Goal: Communication & Community: Answer question/provide support

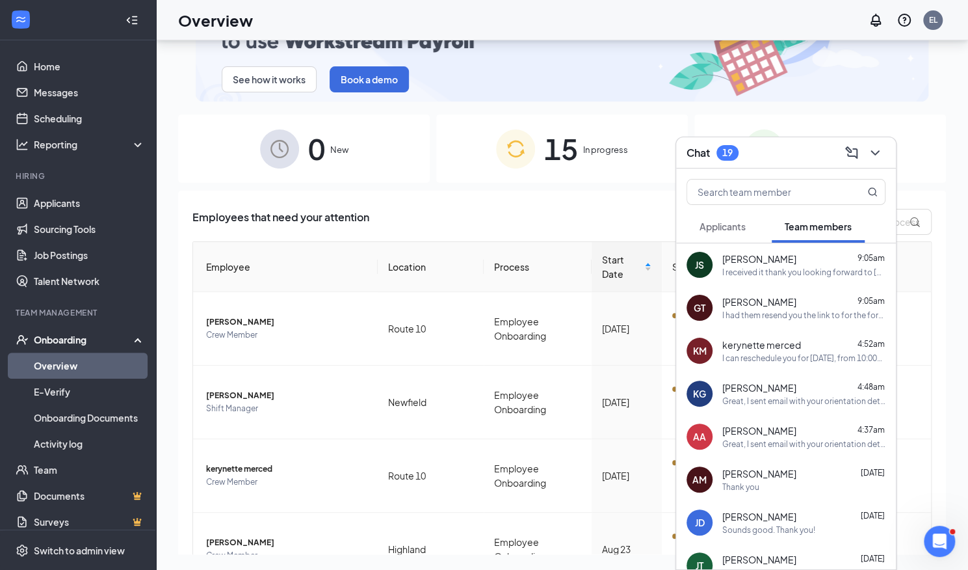
scroll to position [47, 0]
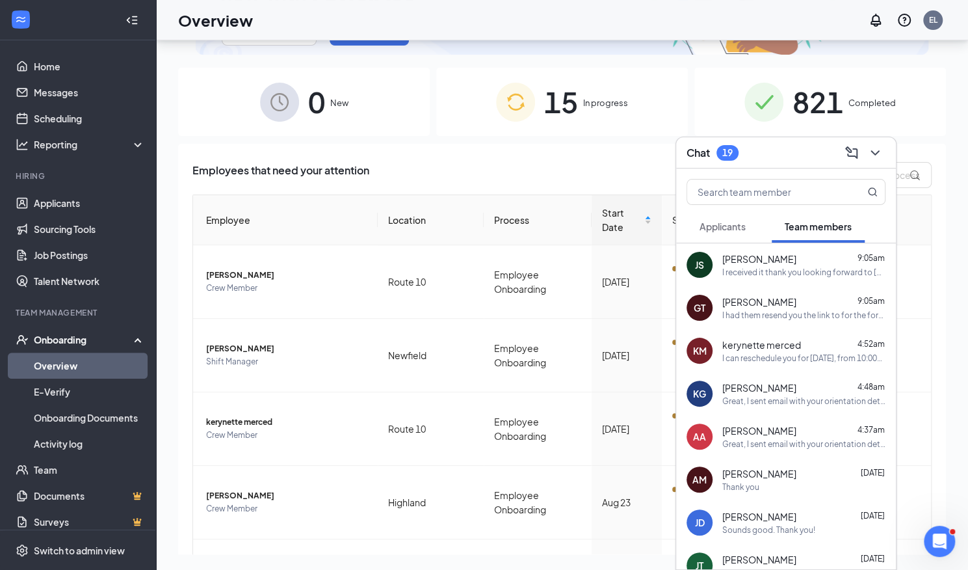
click at [879, 154] on icon "ChevronDown" at bounding box center [876, 153] width 16 height 16
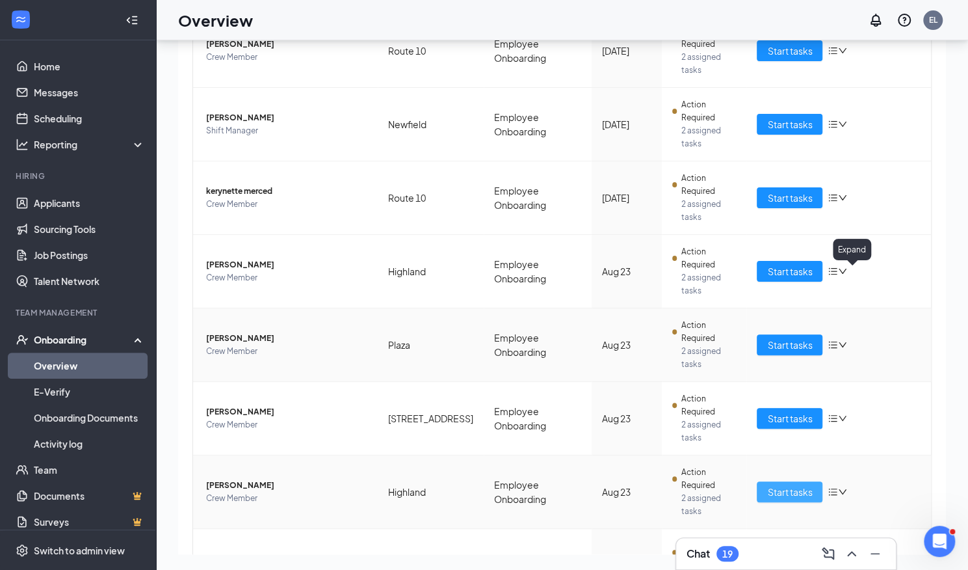
scroll to position [284, 0]
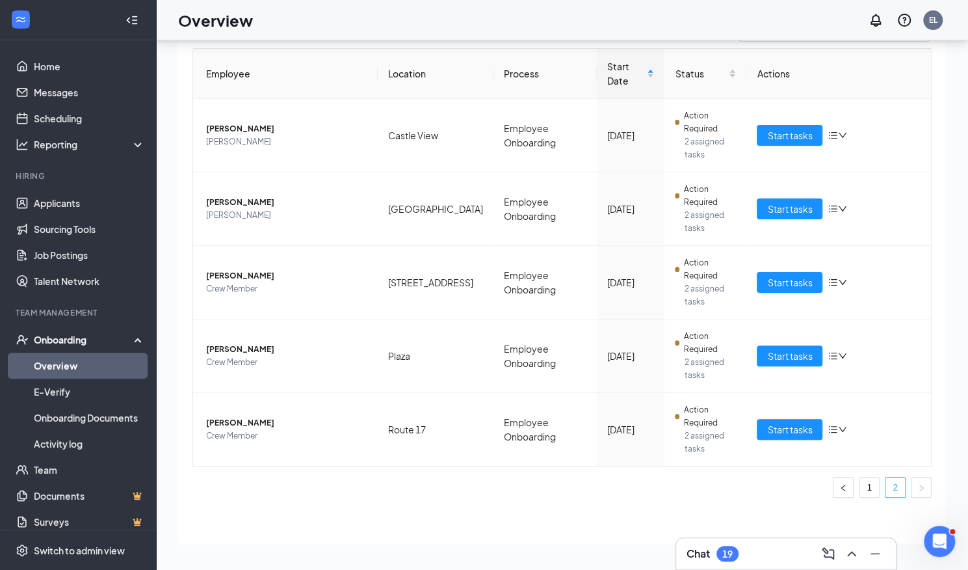
scroll to position [47, 0]
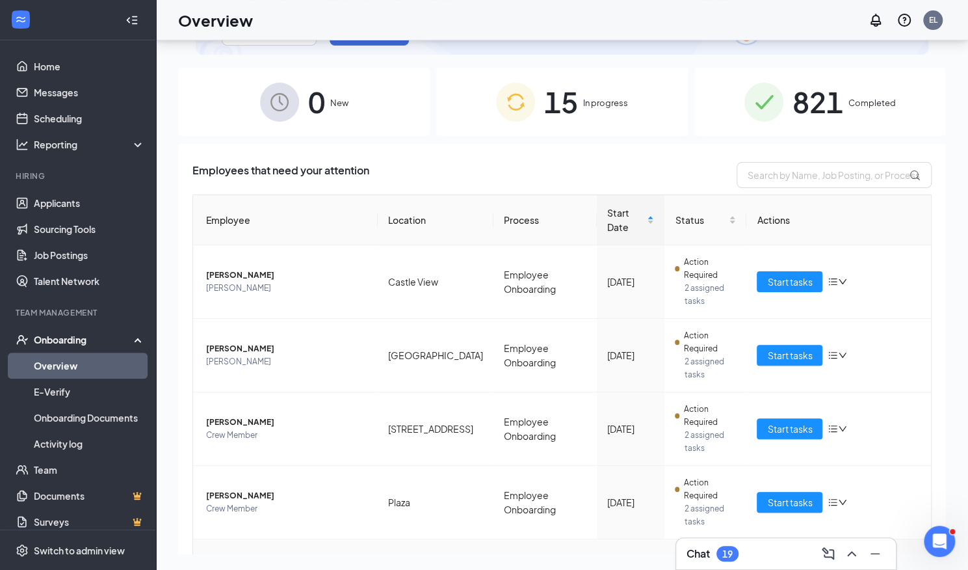
click at [785, 568] on span "Start tasks" at bounding box center [789, 575] width 45 height 14
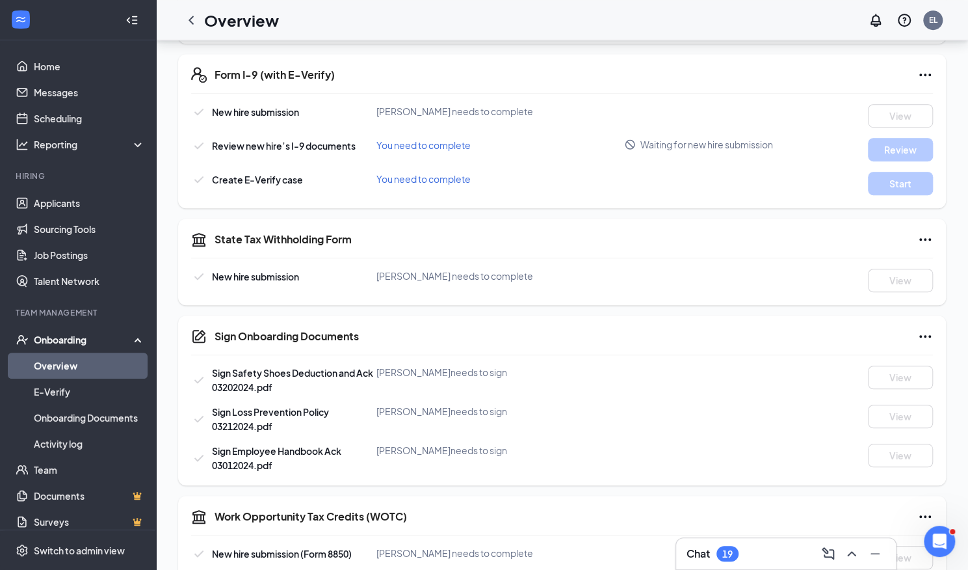
scroll to position [414, 0]
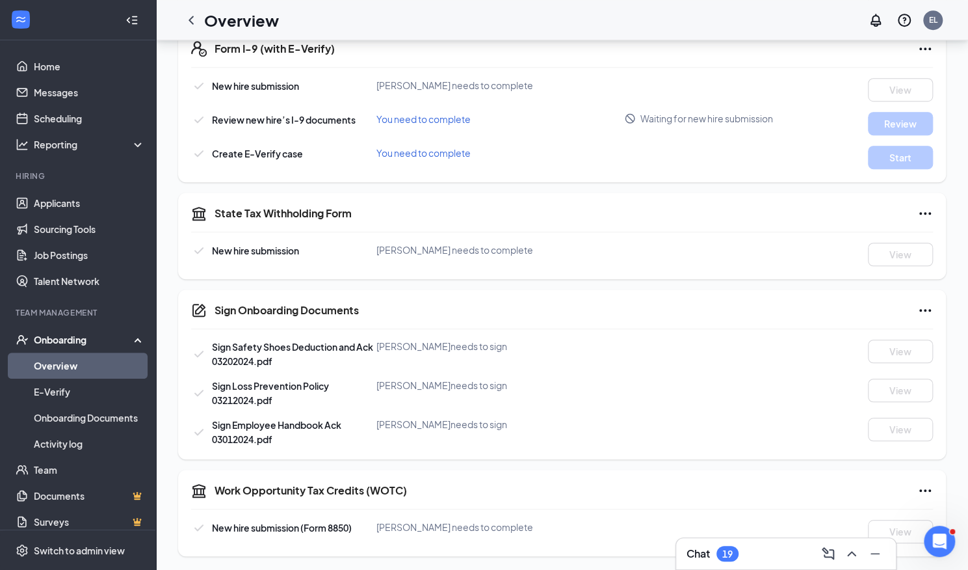
click at [81, 370] on link "Overview" at bounding box center [89, 365] width 111 height 26
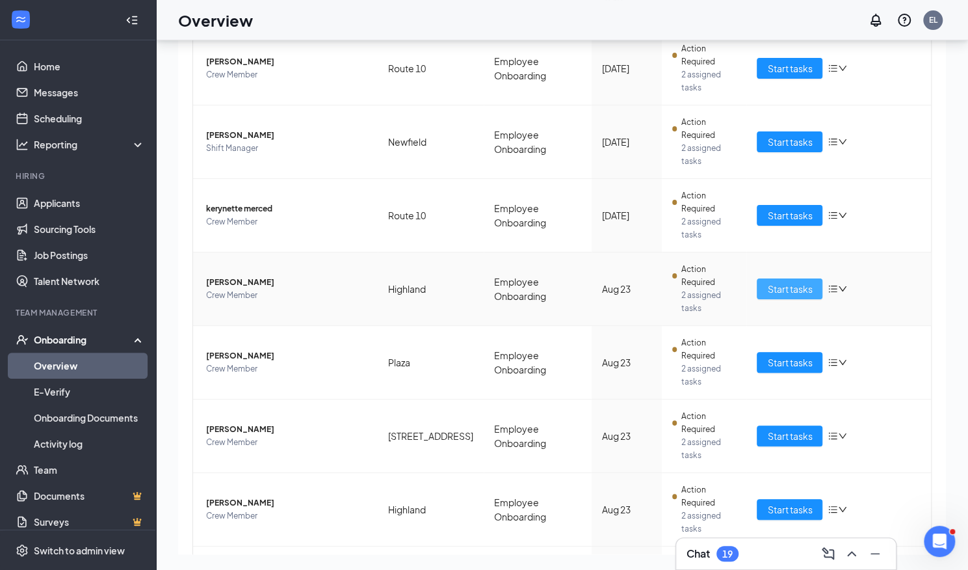
scroll to position [284, 0]
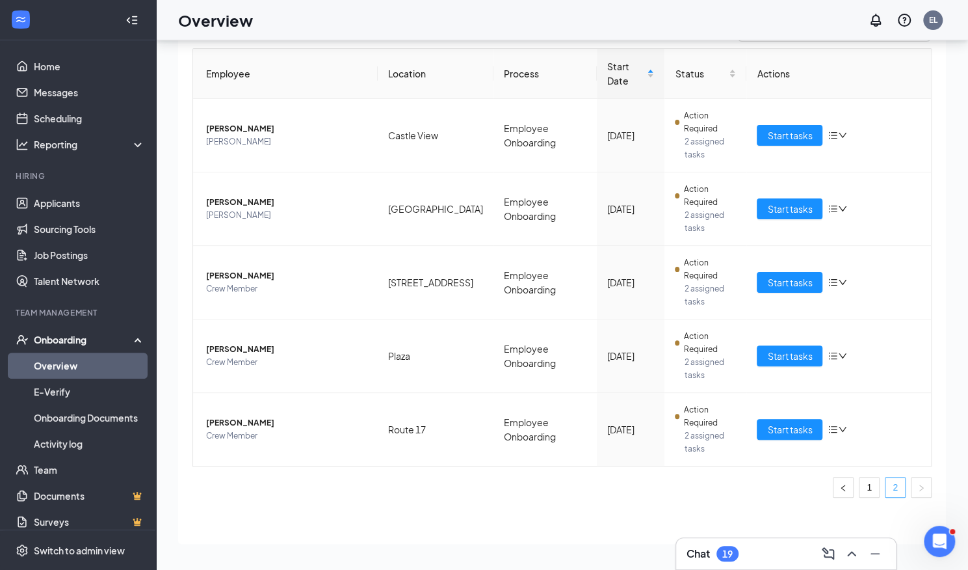
scroll to position [47, 0]
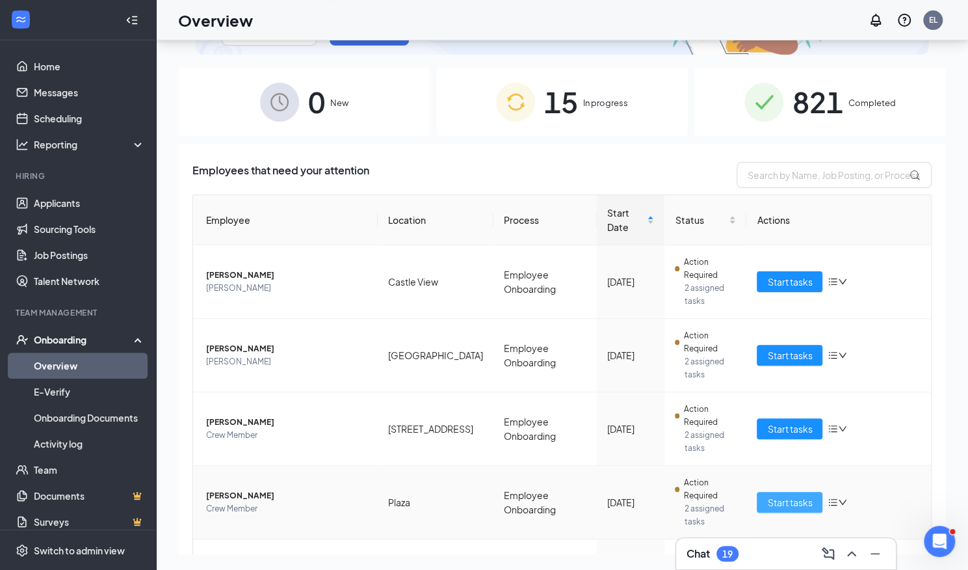
click at [799, 495] on span "Start tasks" at bounding box center [789, 502] width 45 height 14
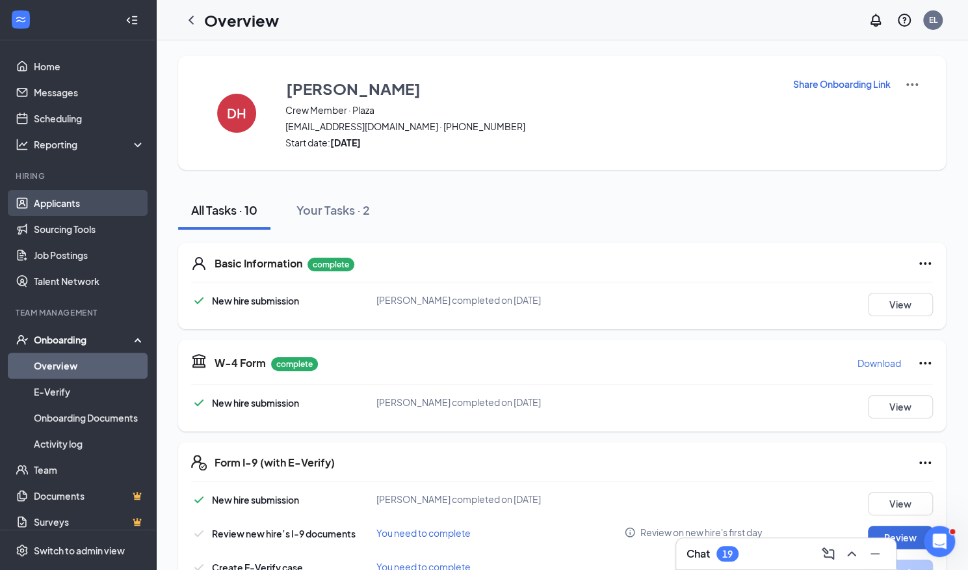
click at [52, 197] on link "Applicants" at bounding box center [89, 203] width 111 height 26
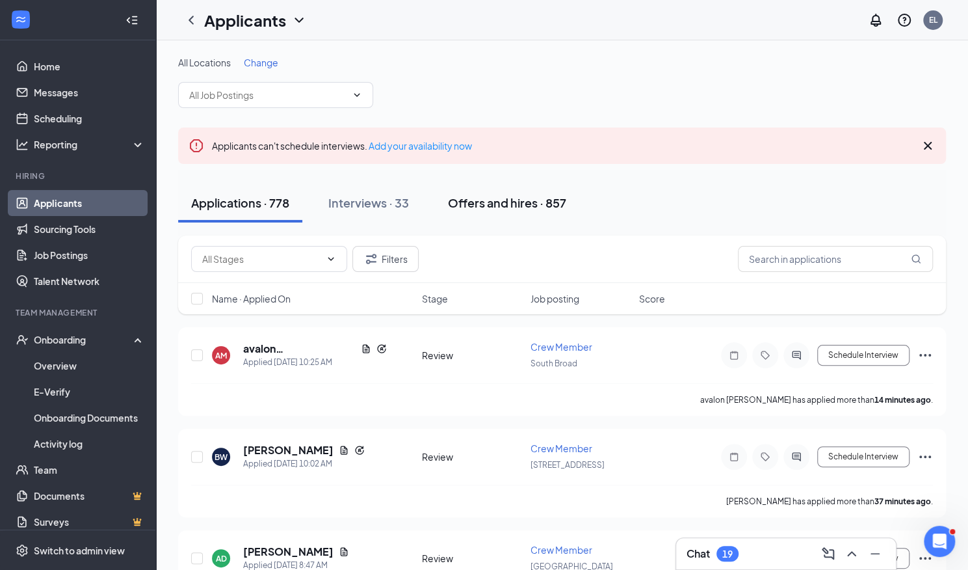
click at [514, 200] on div "Offers and hires · 857" at bounding box center [507, 202] width 118 height 16
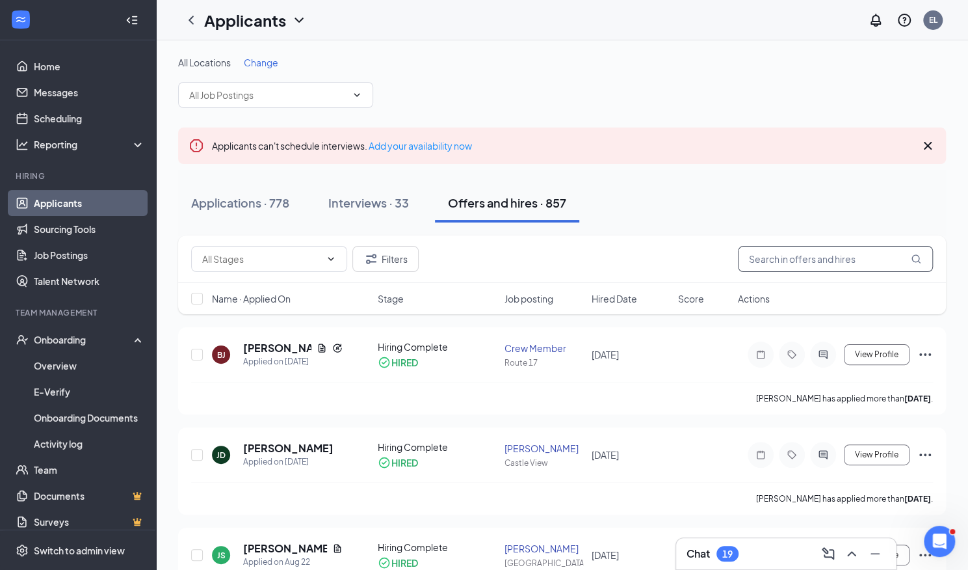
click at [830, 261] on input "text" at bounding box center [835, 259] width 195 height 26
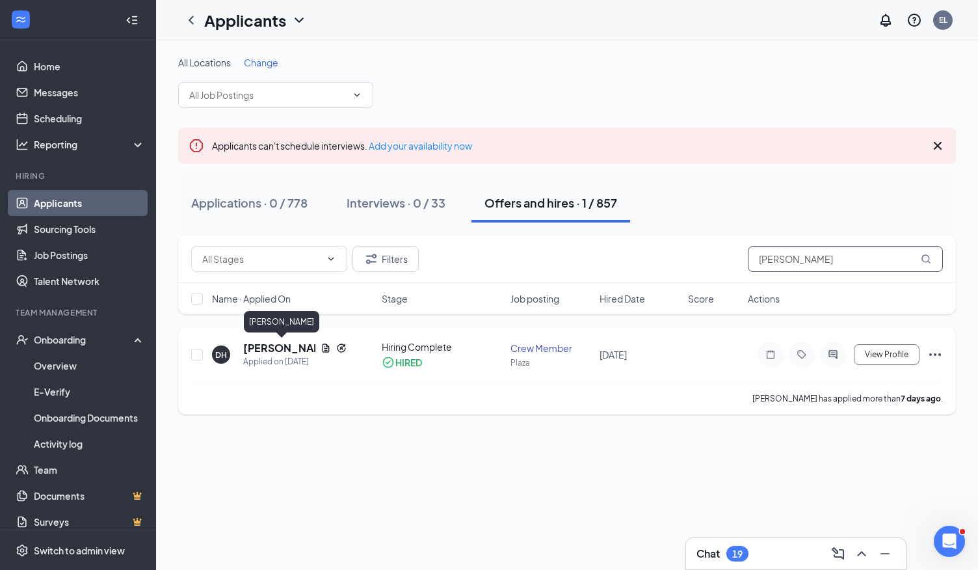
type input "[PERSON_NAME]"
click at [265, 351] on h5 "[PERSON_NAME]" at bounding box center [279, 348] width 72 height 14
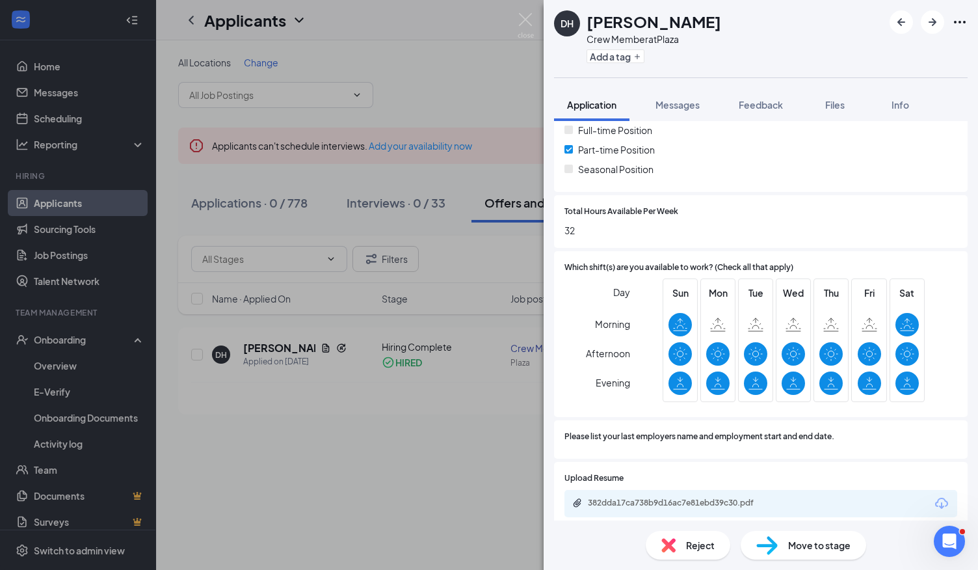
scroll to position [574, 0]
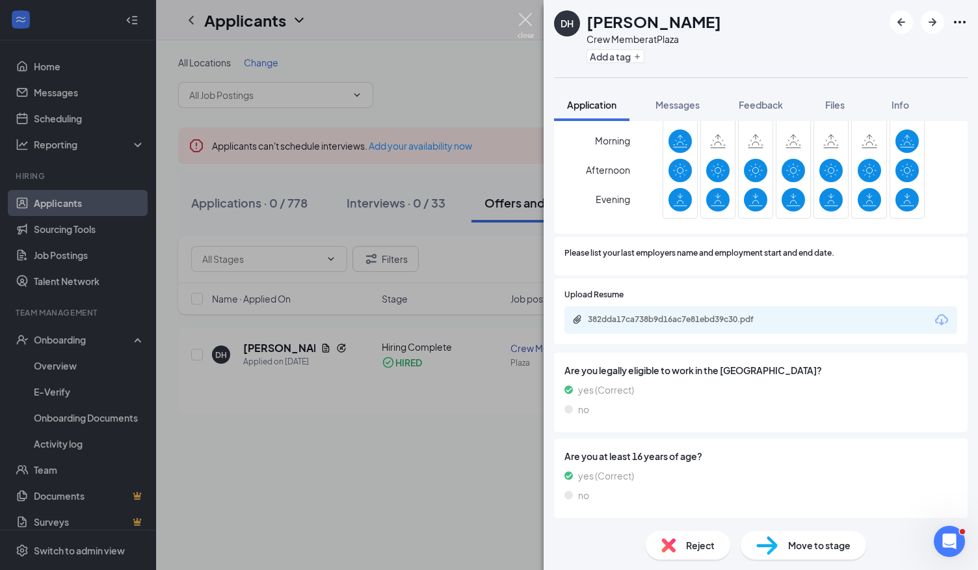
click at [525, 18] on img at bounding box center [526, 25] width 16 height 25
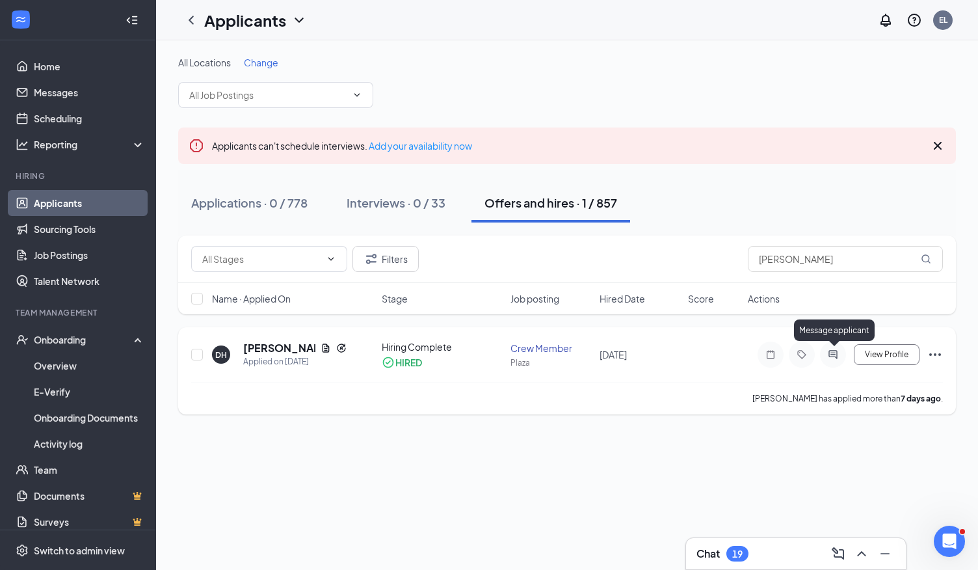
click at [832, 349] on icon "ActiveChat" at bounding box center [833, 354] width 16 height 10
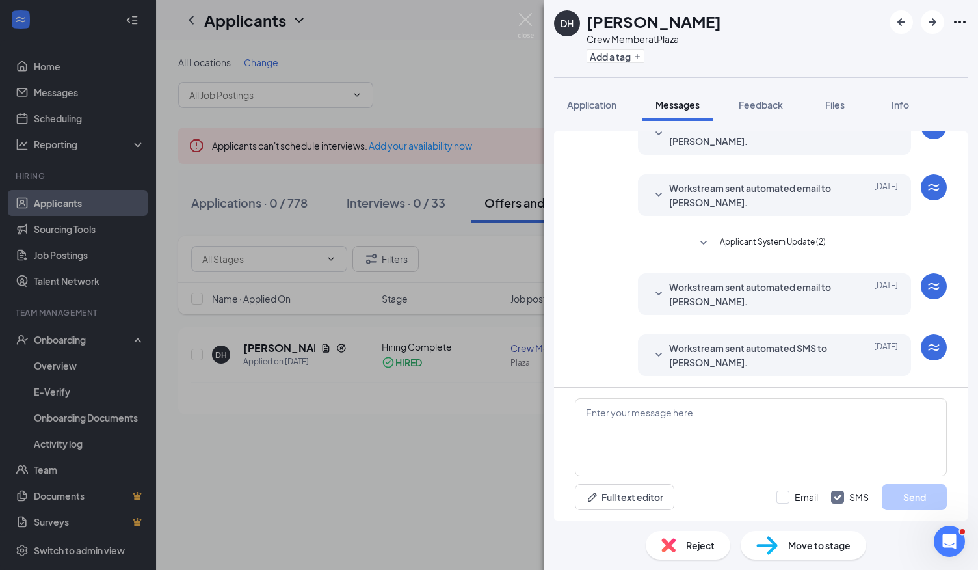
scroll to position [289, 0]
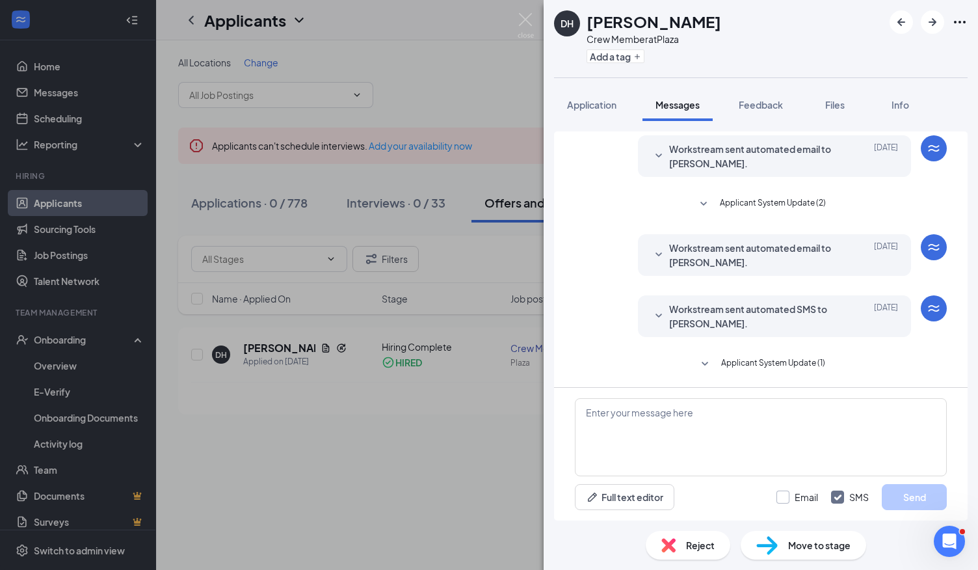
click at [785, 496] on input "Email" at bounding box center [797, 496] width 42 height 13
checkbox input "true"
click at [774, 435] on textarea at bounding box center [761, 437] width 372 height 78
click at [665, 421] on textarea "Good Morning," at bounding box center [761, 437] width 372 height 78
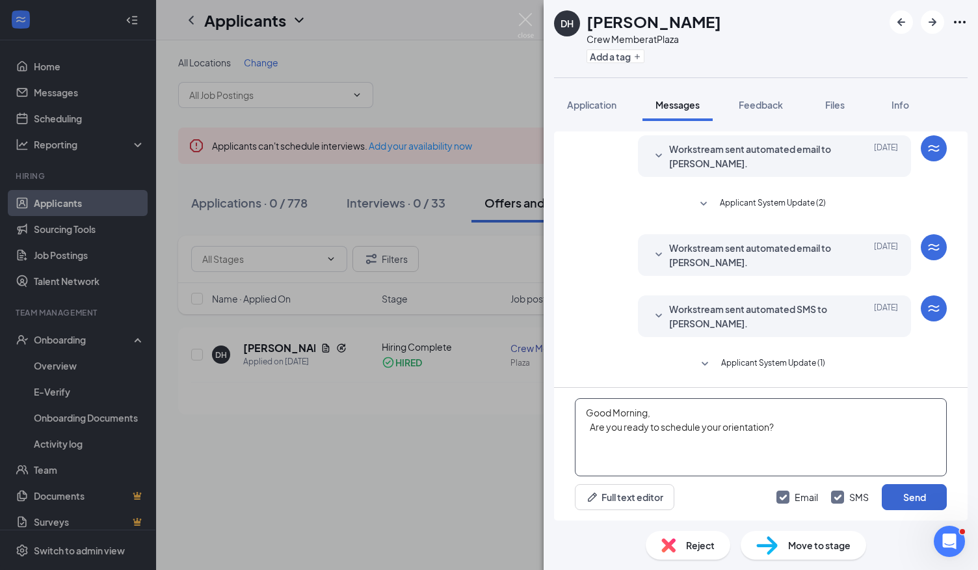
type textarea "Good Morning, Are you ready to schedule your orientation?"
click at [914, 496] on button "Send" at bounding box center [914, 497] width 65 height 26
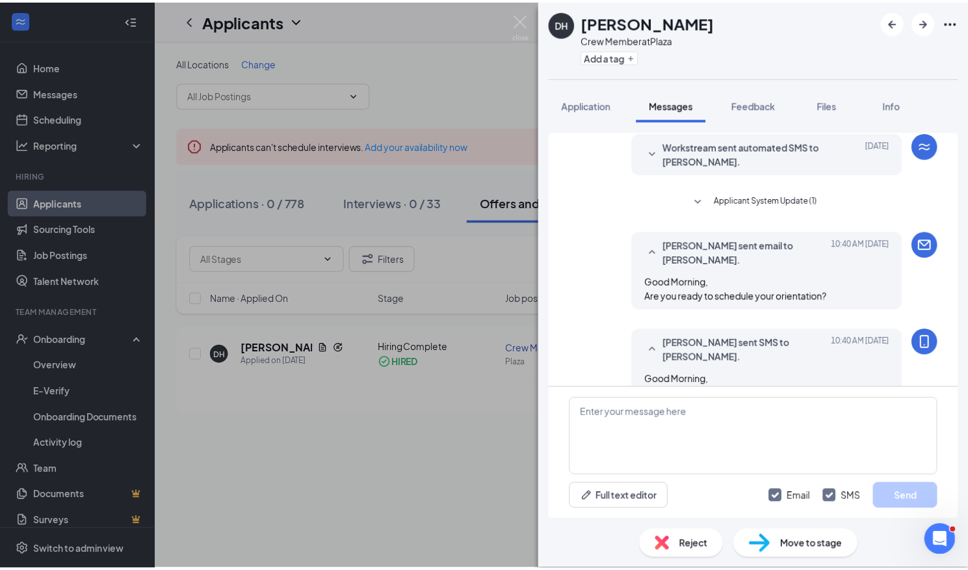
scroll to position [458, 0]
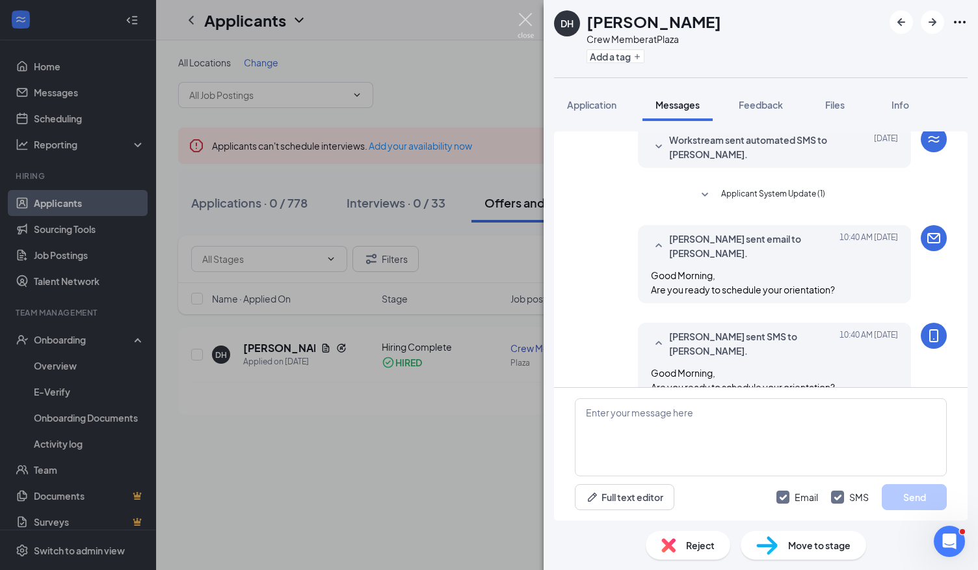
click at [527, 19] on img at bounding box center [526, 25] width 16 height 25
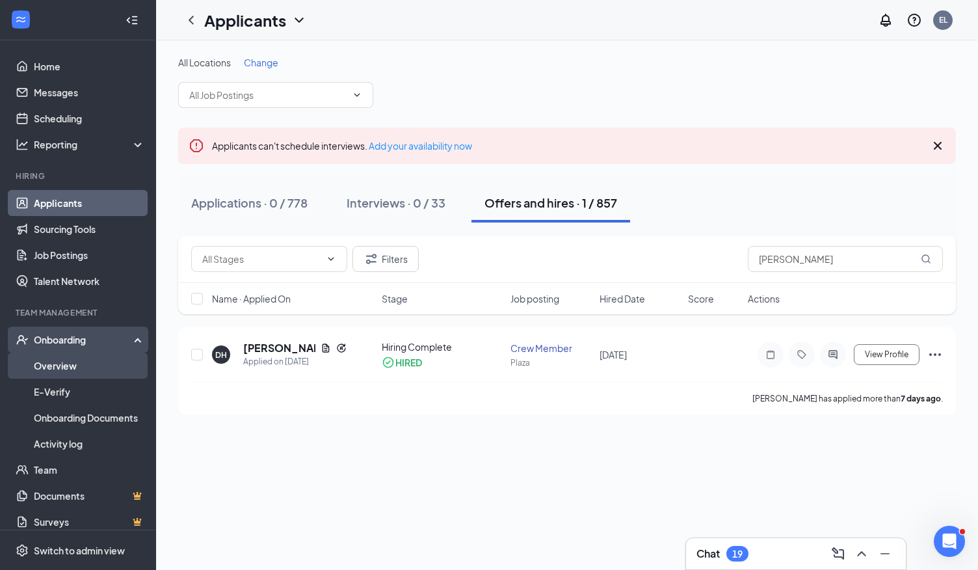
click at [59, 360] on link "Overview" at bounding box center [89, 365] width 111 height 26
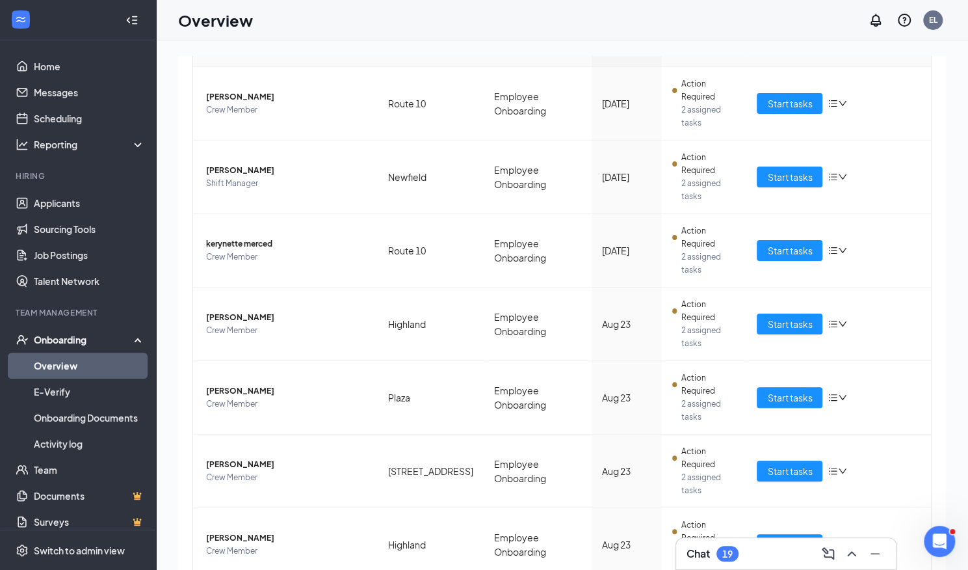
scroll to position [59, 0]
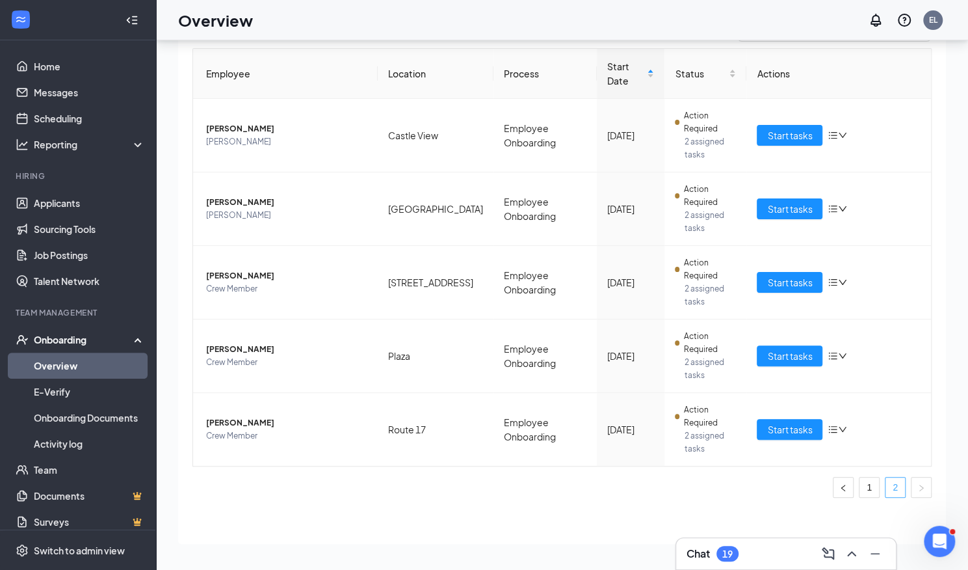
scroll to position [47, 0]
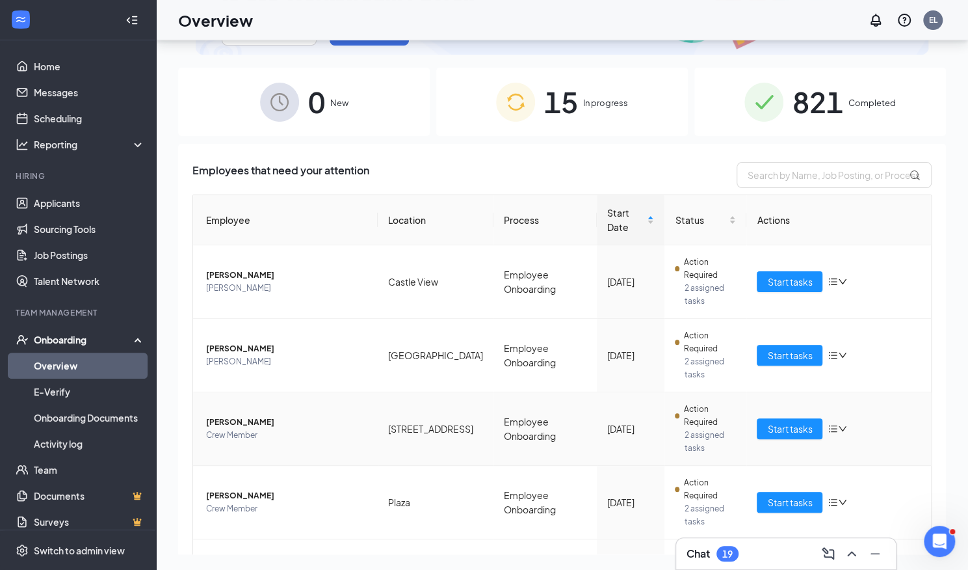
click at [778, 392] on td "Start tasks" at bounding box center [839, 428] width 185 height 73
click at [781, 421] on span "Start tasks" at bounding box center [789, 428] width 45 height 14
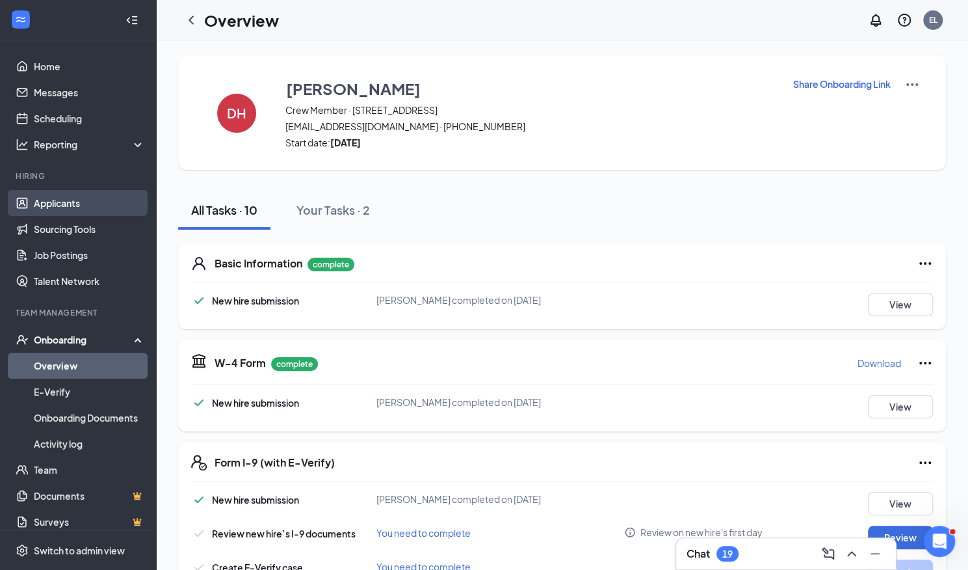
click at [64, 206] on link "Applicants" at bounding box center [89, 203] width 111 height 26
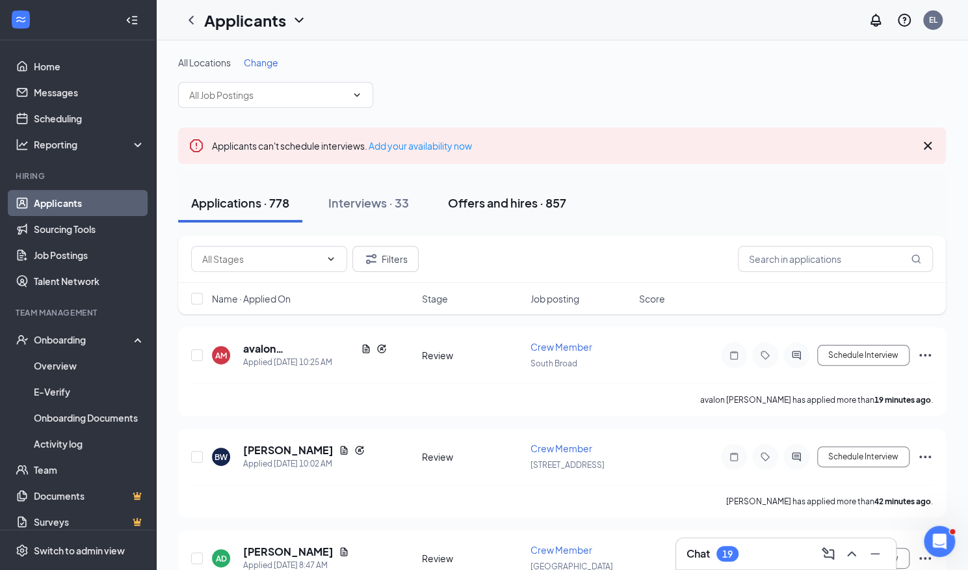
click at [520, 202] on div "Offers and hires · 857" at bounding box center [507, 202] width 118 height 16
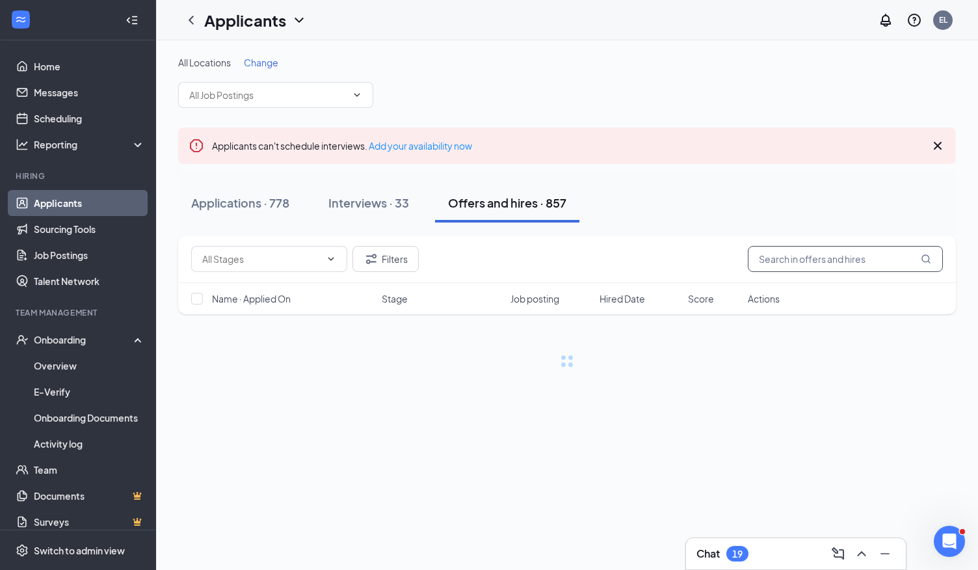
click at [825, 265] on input "text" at bounding box center [845, 259] width 195 height 26
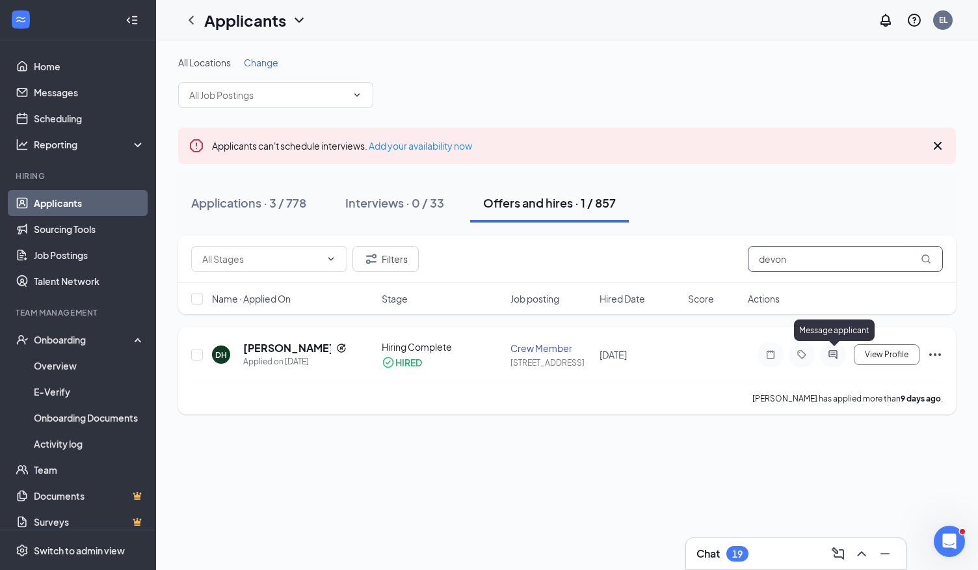
type input "devon"
click at [832, 354] on icon "ActiveChat" at bounding box center [832, 354] width 8 height 8
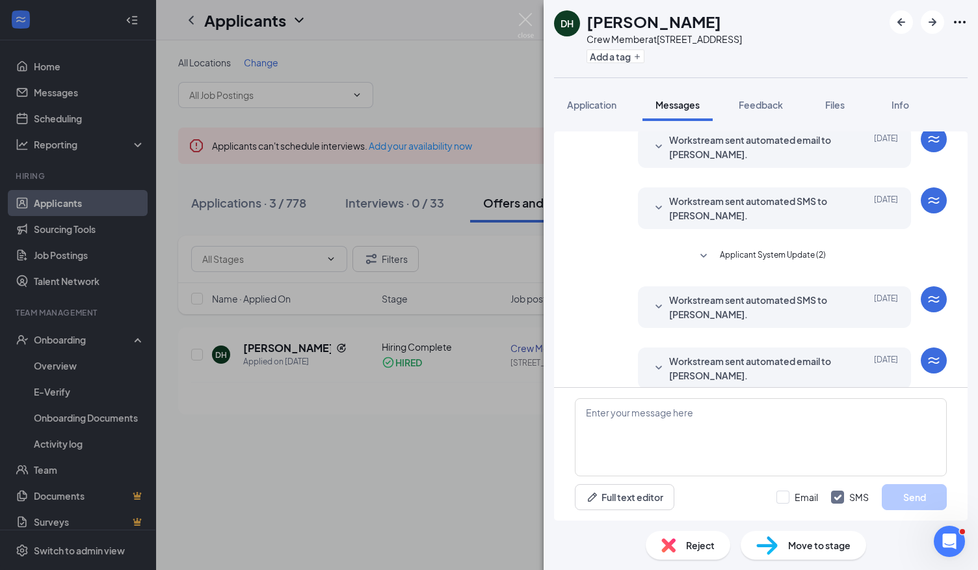
scroll to position [64, 0]
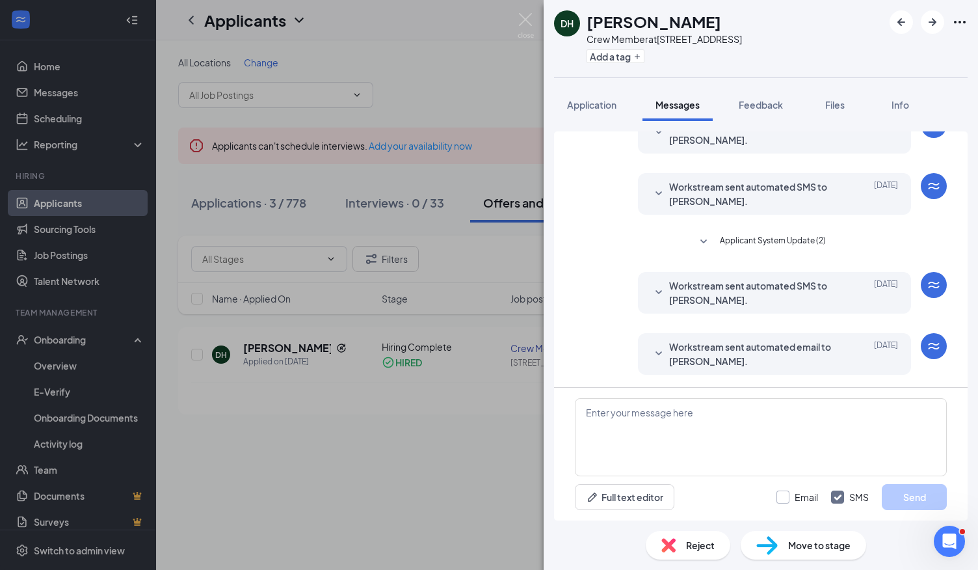
click at [787, 494] on input "Email" at bounding box center [797, 496] width 42 height 13
checkbox input "true"
click at [776, 440] on textarea at bounding box center [761, 437] width 372 height 78
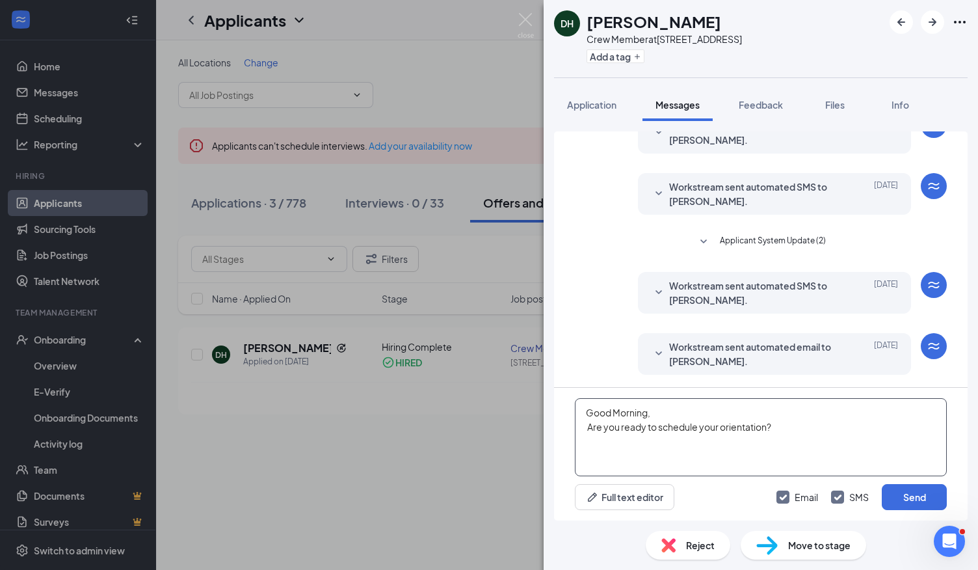
type textarea "Good Morning, Are you ready to schedule your orientation?"
click at [900, 512] on div "Good Morning, Are you ready to schedule your orientation? Full text editor Emai…" at bounding box center [761, 454] width 414 height 133
click at [901, 505] on button "Send" at bounding box center [914, 497] width 65 height 26
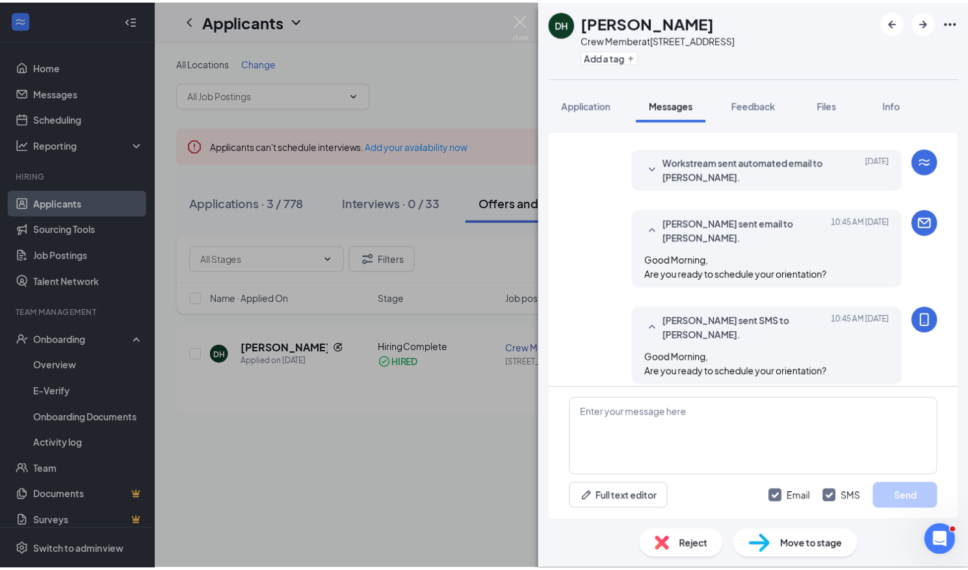
scroll to position [259, 0]
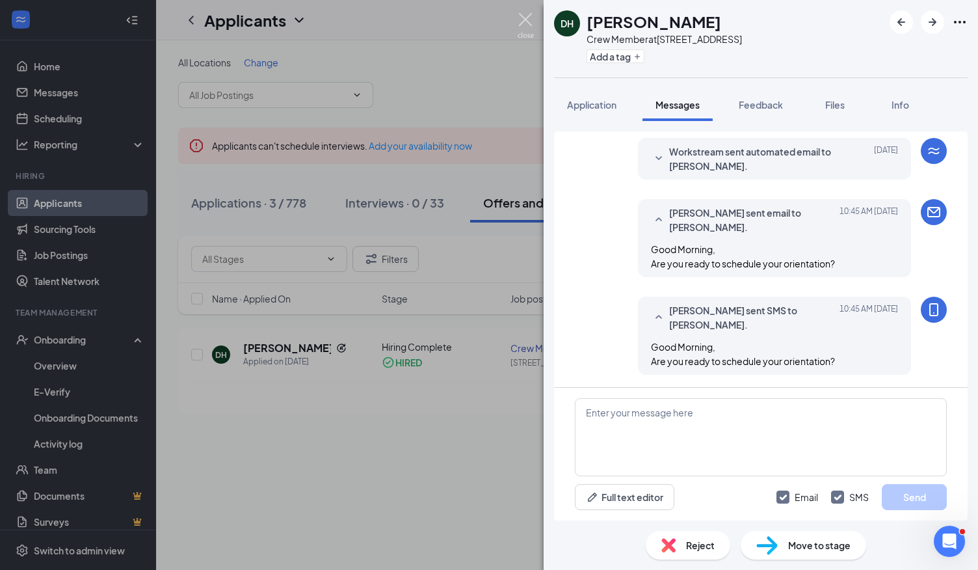
click at [525, 18] on img at bounding box center [526, 25] width 16 height 25
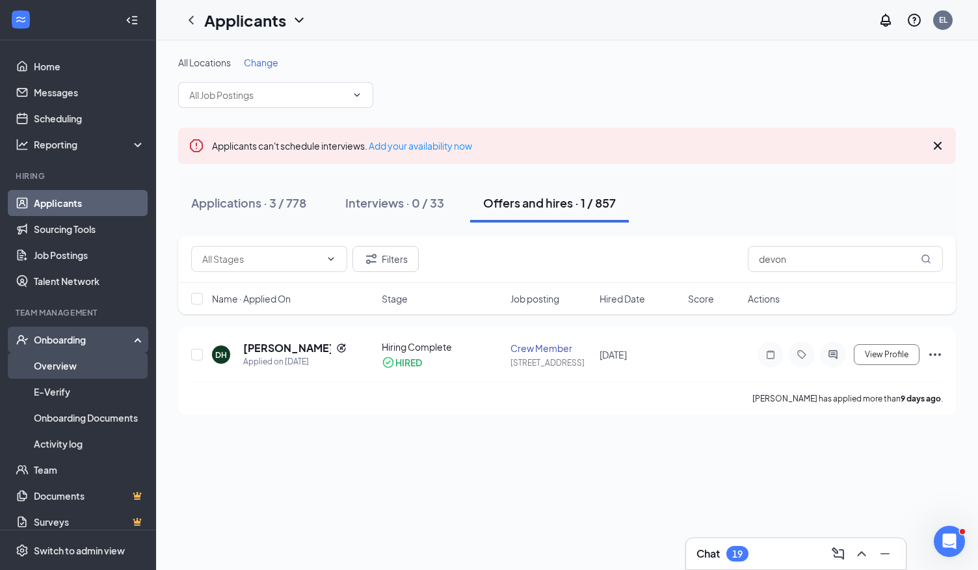
click at [70, 358] on link "Overview" at bounding box center [89, 365] width 111 height 26
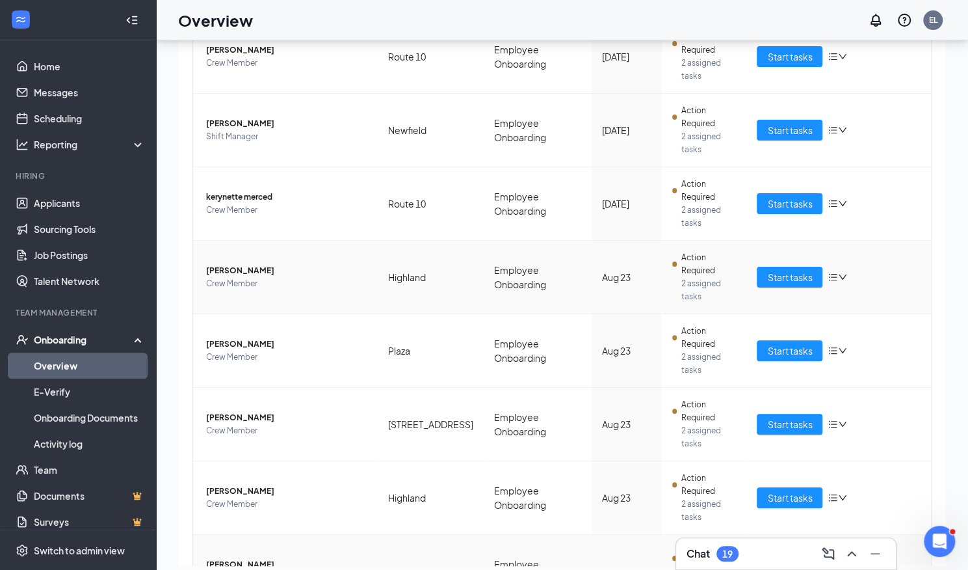
scroll to position [59, 0]
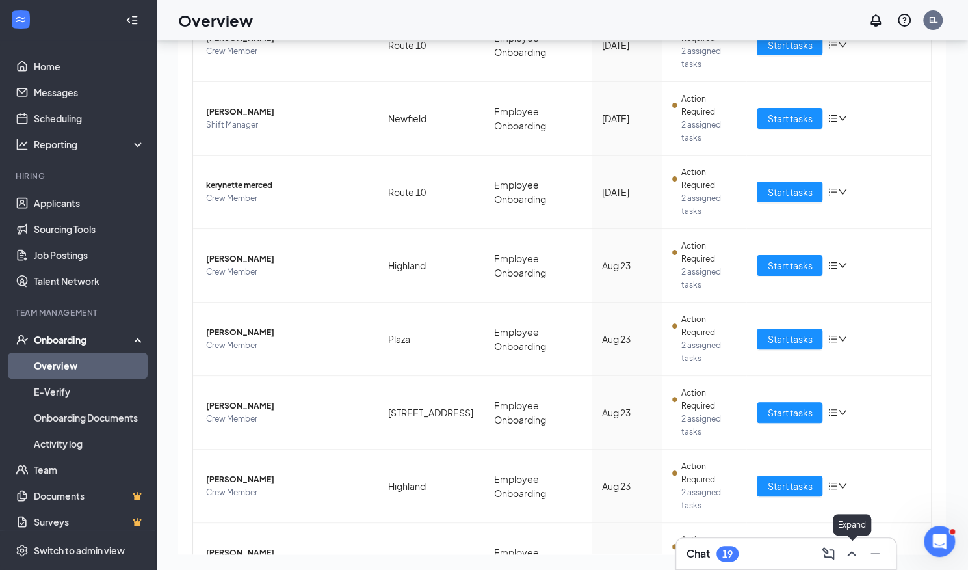
click at [856, 551] on icon "ChevronUp" at bounding box center [852, 554] width 16 height 16
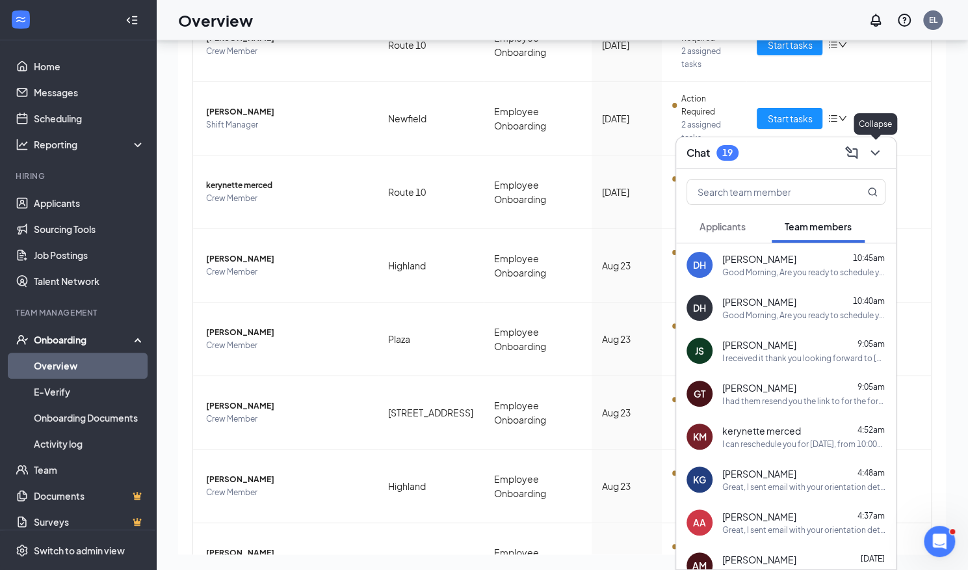
click at [873, 157] on icon "ChevronDown" at bounding box center [876, 153] width 16 height 16
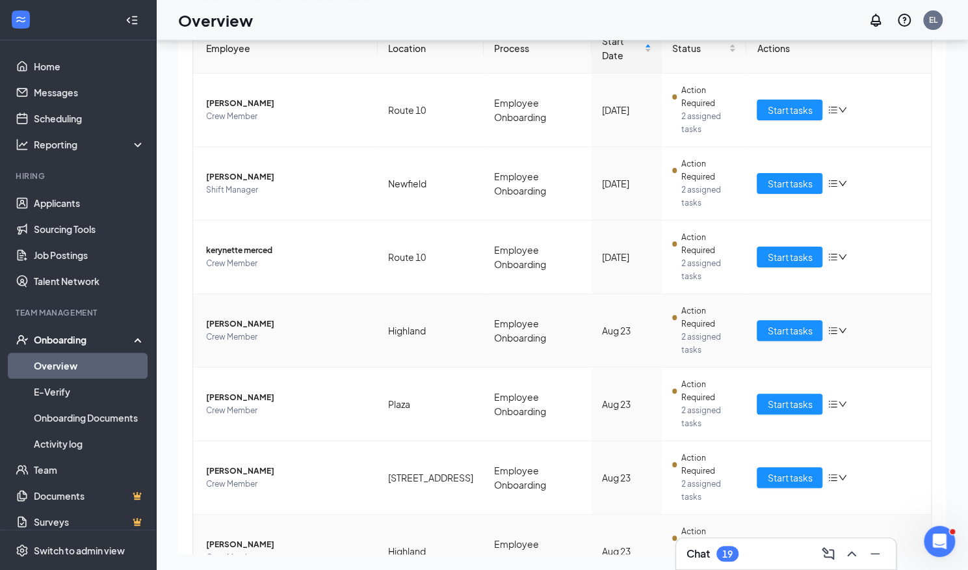
scroll to position [284, 0]
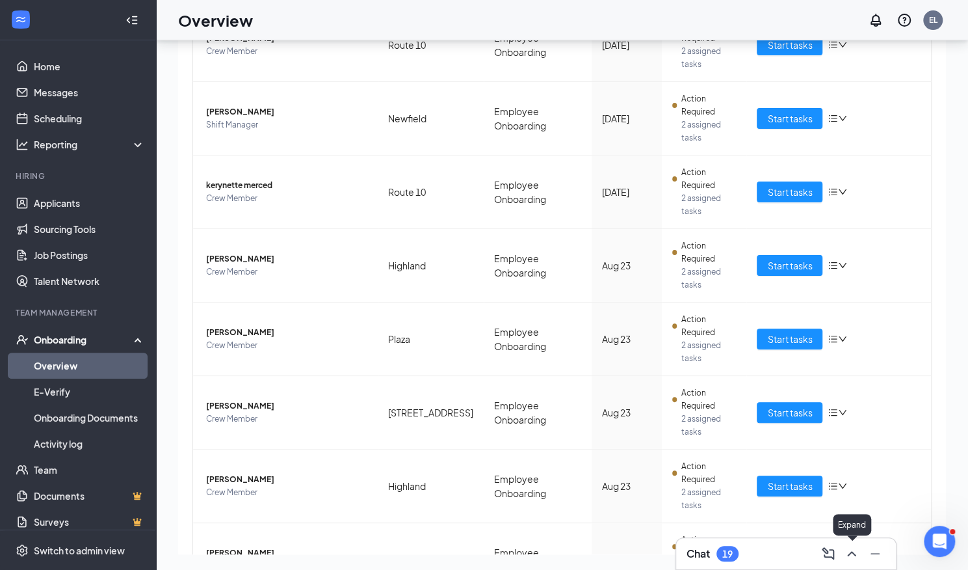
click at [853, 550] on icon "ChevronUp" at bounding box center [852, 554] width 16 height 16
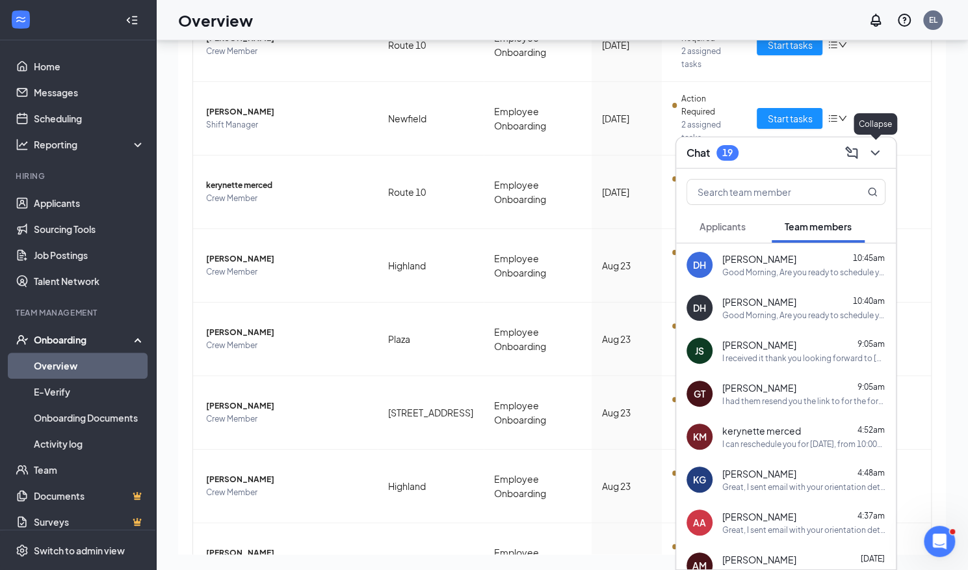
click at [880, 150] on icon "ChevronDown" at bounding box center [876, 153] width 16 height 16
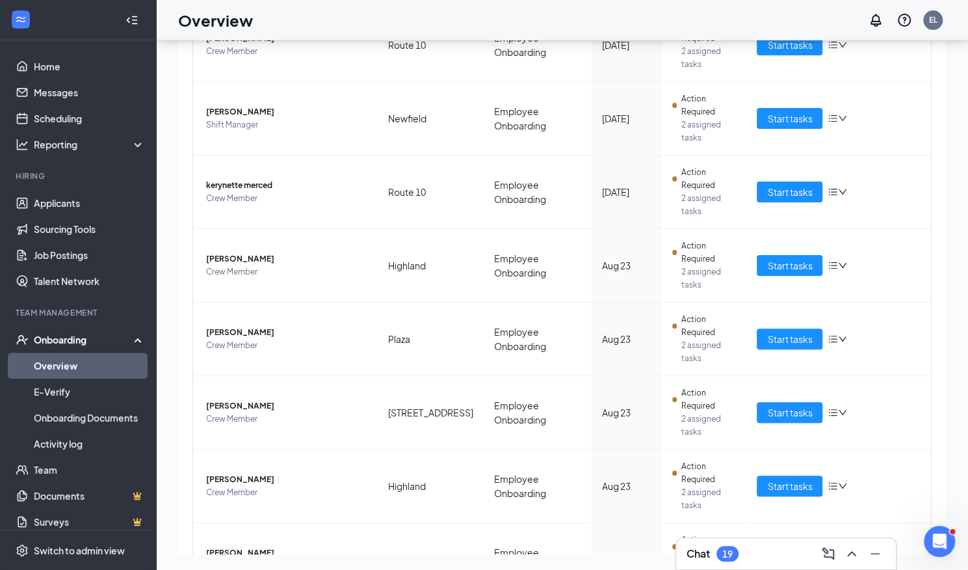
click at [70, 363] on link "Overview" at bounding box center [89, 365] width 111 height 26
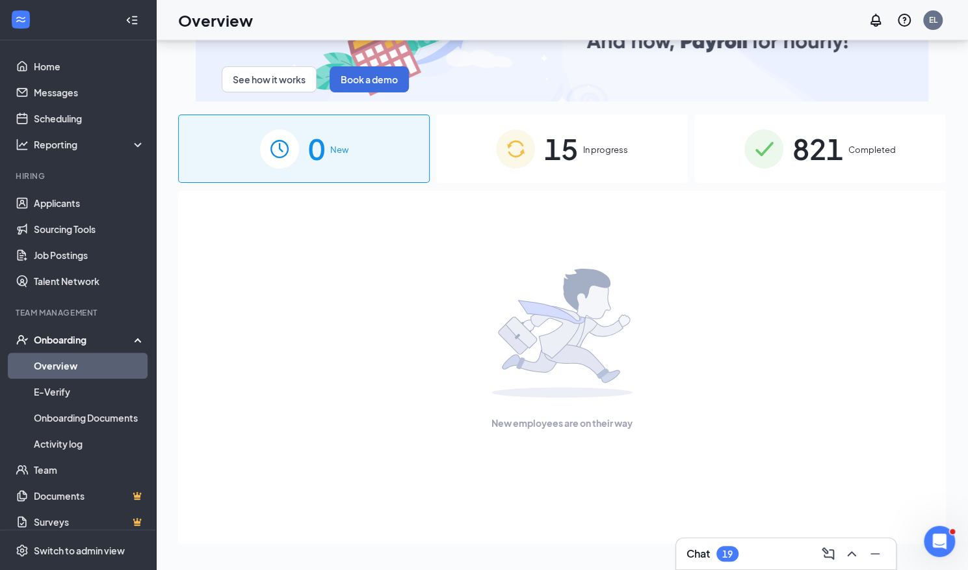
click at [602, 149] on span "In progress" at bounding box center [605, 149] width 45 height 13
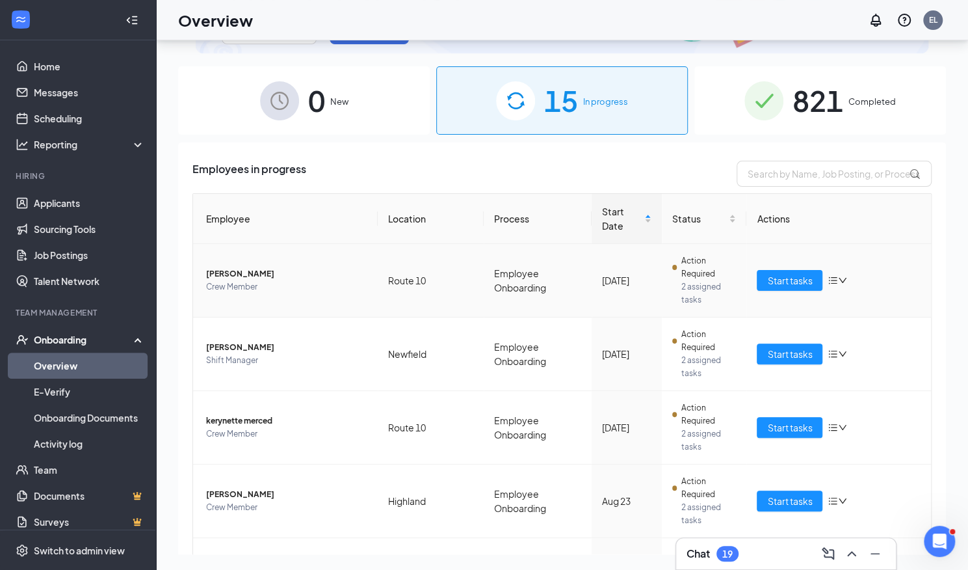
scroll to position [130, 0]
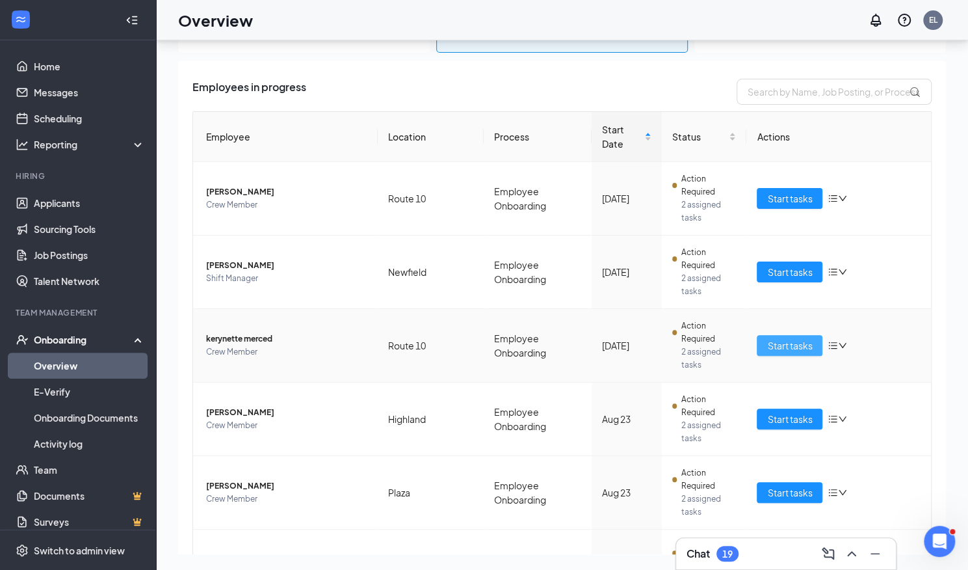
click at [786, 338] on span "Start tasks" at bounding box center [789, 345] width 45 height 14
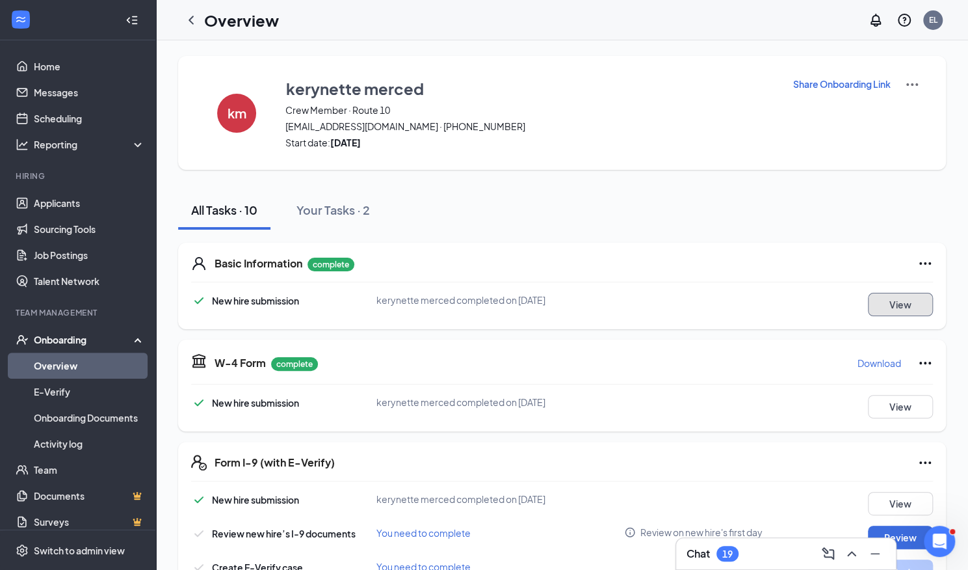
click at [918, 309] on button "View" at bounding box center [900, 304] width 65 height 23
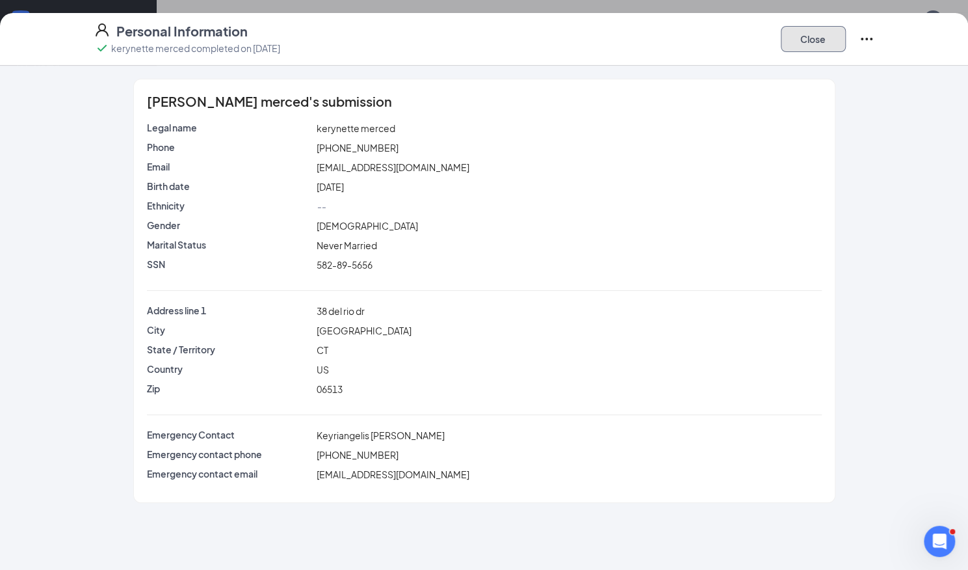
click at [819, 46] on button "Close" at bounding box center [813, 39] width 65 height 26
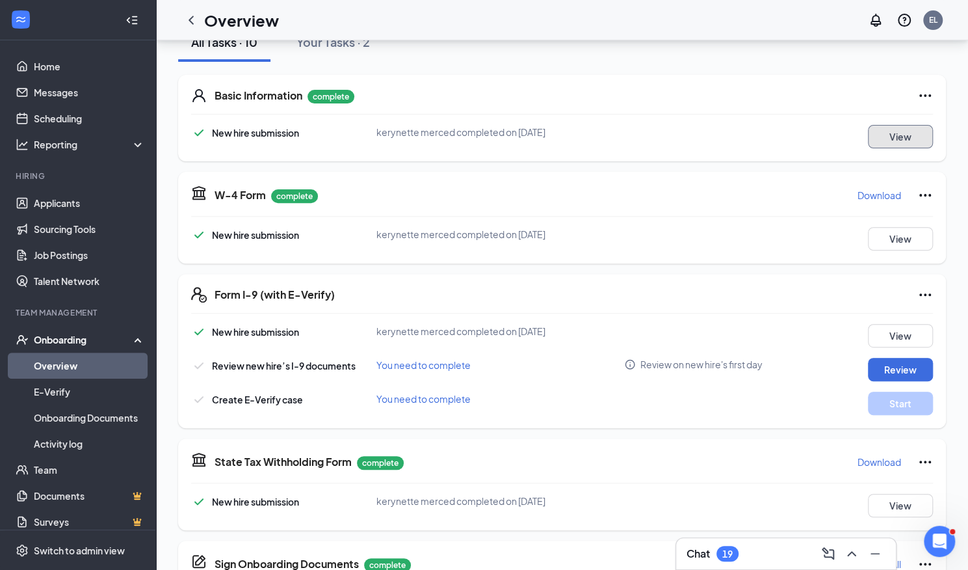
scroll to position [195, 0]
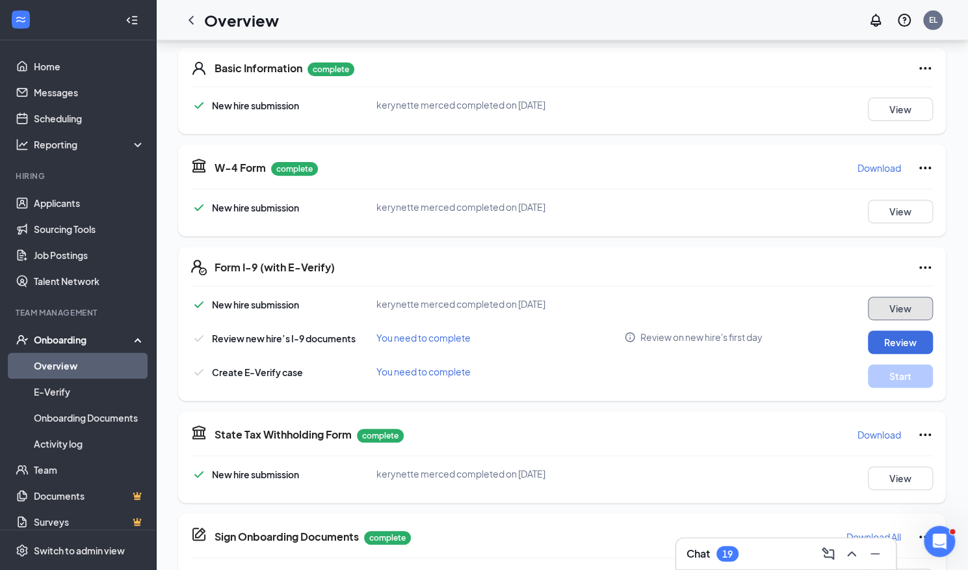
click at [900, 310] on button "View" at bounding box center [900, 308] width 65 height 23
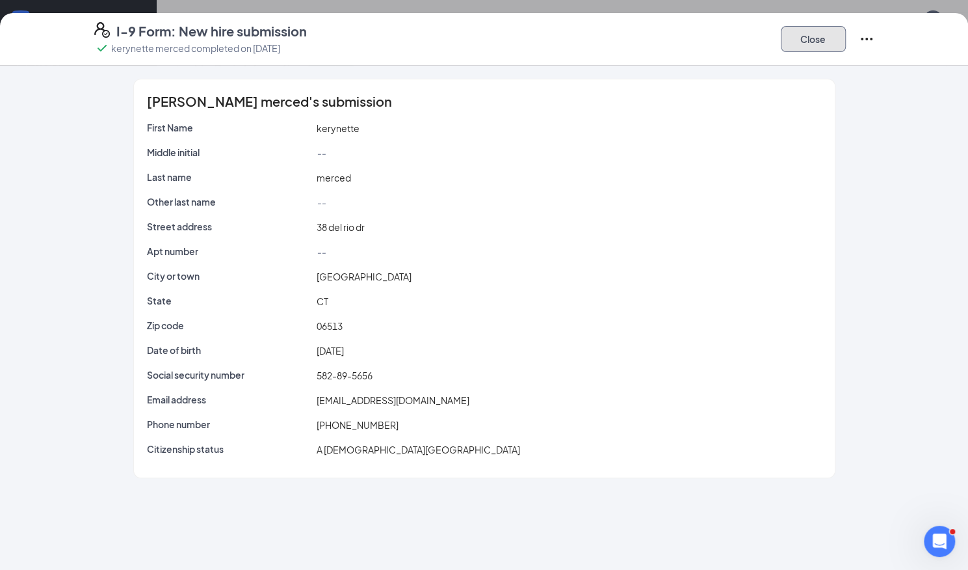
click at [809, 39] on button "Close" at bounding box center [813, 39] width 65 height 26
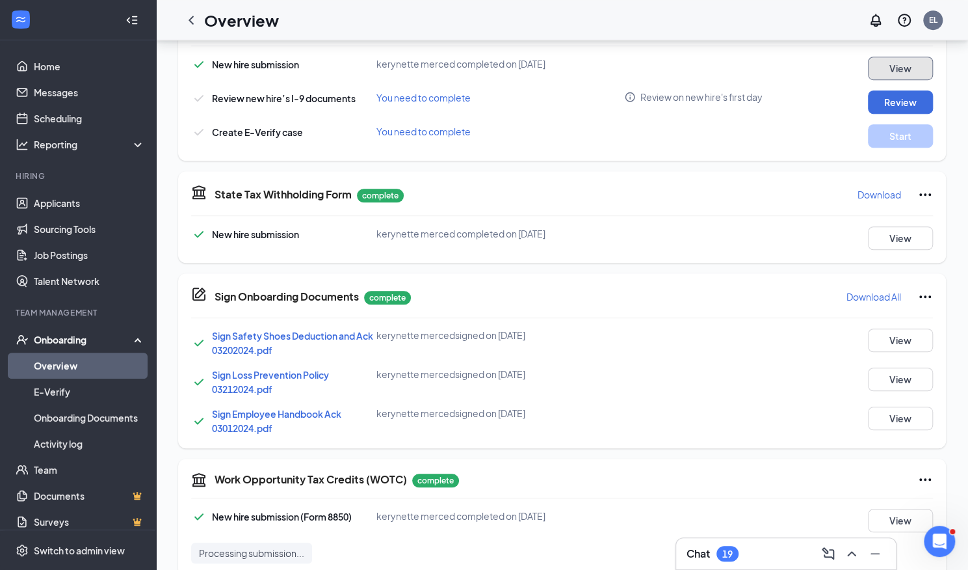
scroll to position [455, 0]
